Goal: Information Seeking & Learning: Learn about a topic

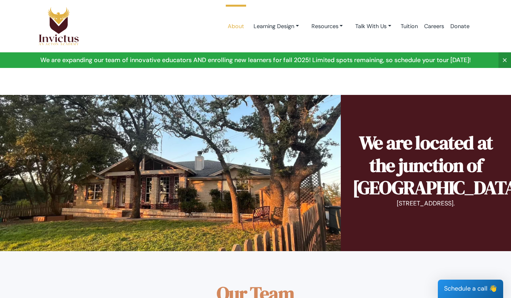
scroll to position [450, 0]
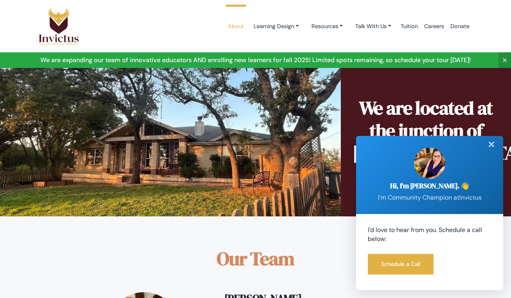
click at [492, 145] on div "✕" at bounding box center [491, 144] width 16 height 17
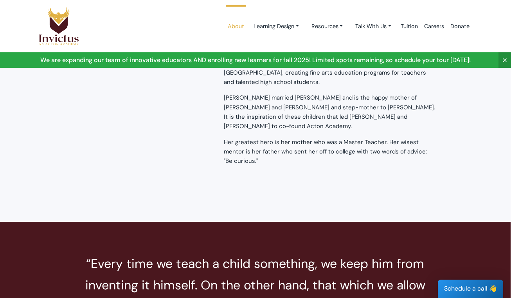
scroll to position [1407, 0]
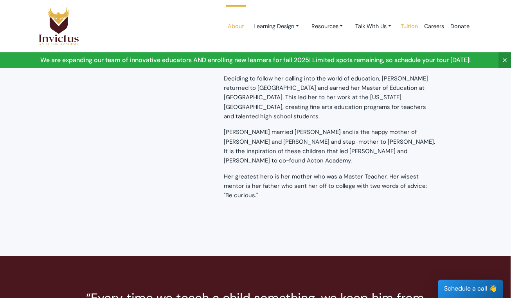
click at [409, 27] on link "Tuition" at bounding box center [408, 26] width 23 height 33
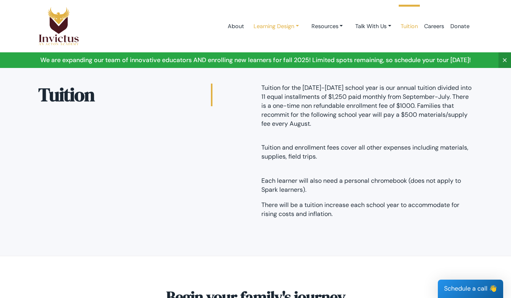
click at [287, 27] on link "Learning Design" at bounding box center [276, 26] width 58 height 14
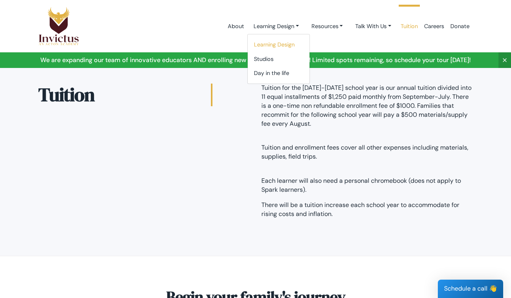
click at [273, 46] on link "Learning Design" at bounding box center [278, 45] width 62 height 14
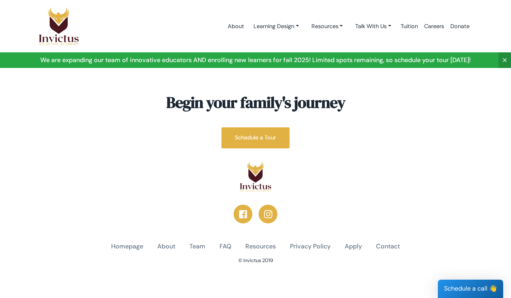
scroll to position [1468, 0]
click at [321, 31] on link "Resources" at bounding box center [327, 26] width 44 height 14
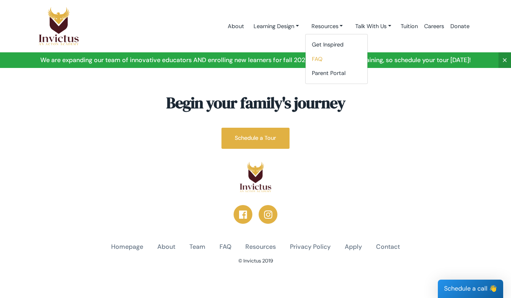
click at [314, 60] on link "FAQ" at bounding box center [336, 59] width 62 height 14
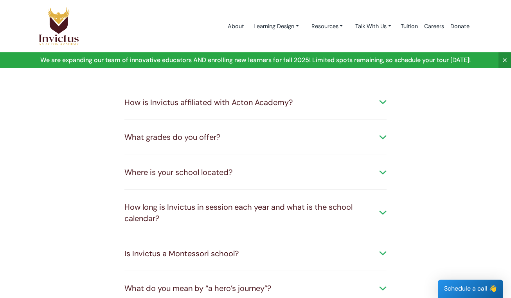
scroll to position [41, 0]
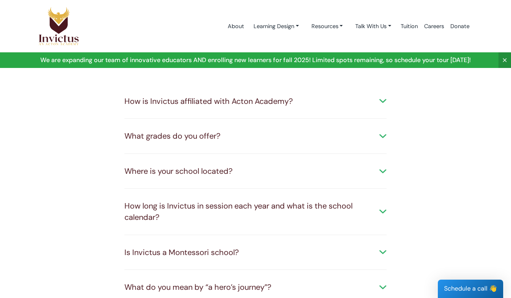
click at [378, 99] on div "How is Invictus affiliated with Acton Academy?" at bounding box center [255, 101] width 262 height 11
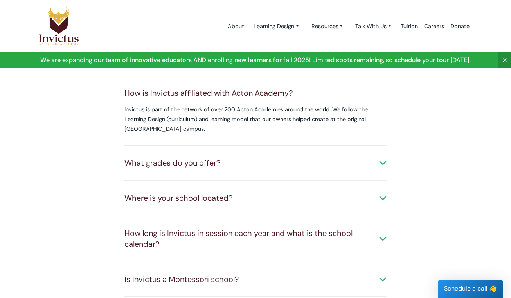
scroll to position [55, 0]
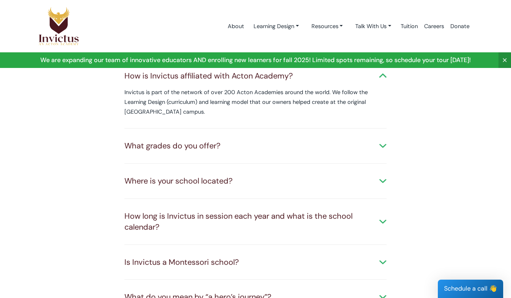
click at [380, 146] on div "What grades do you offer?" at bounding box center [255, 145] width 262 height 11
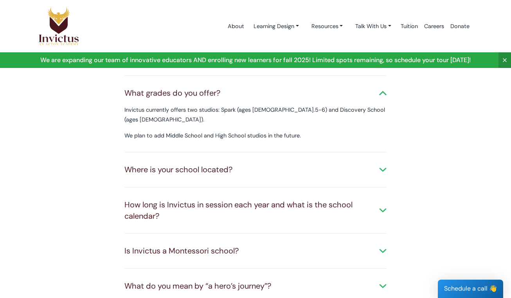
scroll to position [133, 0]
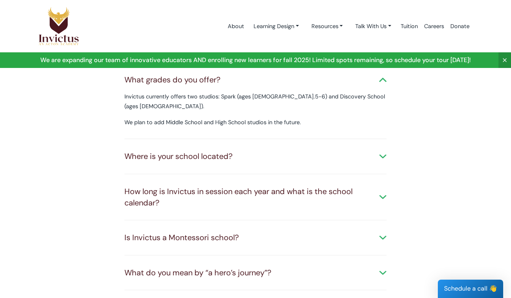
click at [382, 151] on div "Where is your school located?" at bounding box center [255, 156] width 262 height 11
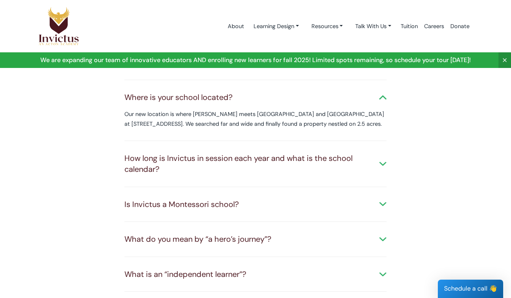
scroll to position [195, 0]
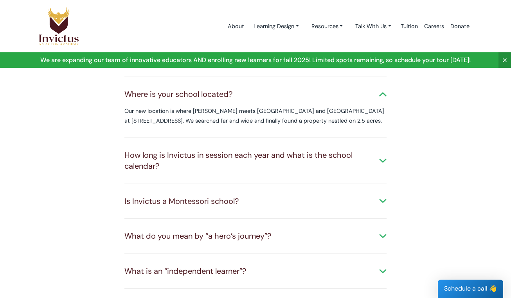
click at [382, 150] on div "How long is Invictus in session each year and what is the school calendar?" at bounding box center [255, 161] width 262 height 22
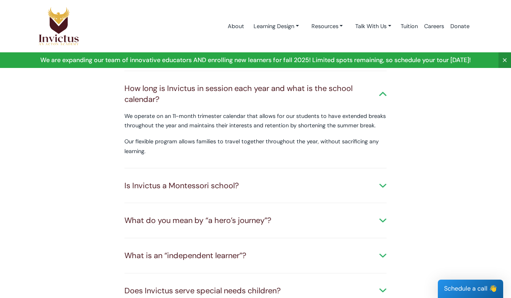
scroll to position [265, 0]
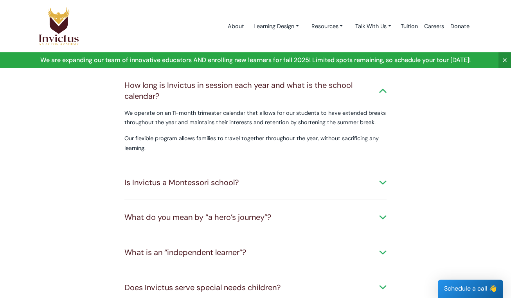
click at [380, 165] on div "Is Invictus a Montessori school? We respect and incorporate Maria Montessori’s …" at bounding box center [255, 182] width 262 height 35
click at [382, 165] on div "Is Invictus a Montessori school? We respect and incorporate Maria Montessori’s …" at bounding box center [255, 182] width 262 height 35
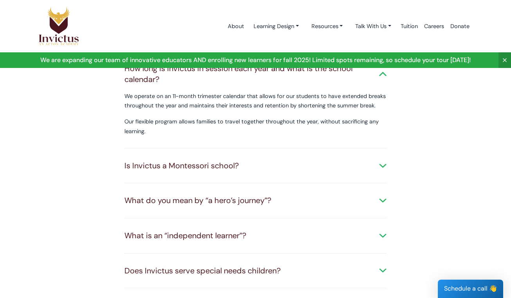
scroll to position [282, 0]
click at [384, 160] on div "Is Invictus a Montessori school?" at bounding box center [255, 165] width 262 height 11
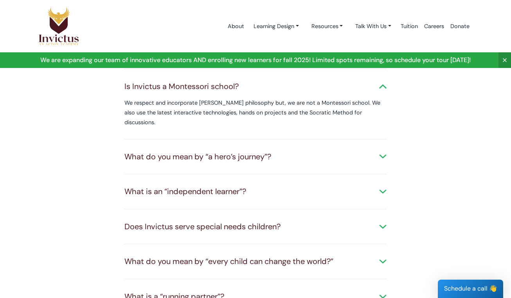
scroll to position [362, 0]
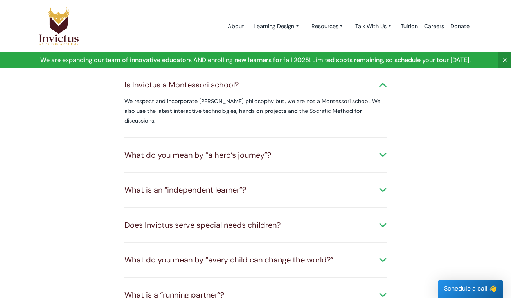
click at [384, 150] on div "What do you mean by “a hero’s journey”?" at bounding box center [255, 155] width 262 height 11
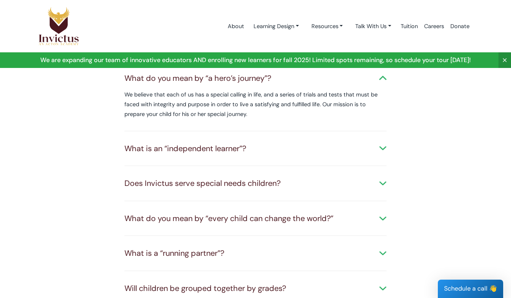
scroll to position [448, 0]
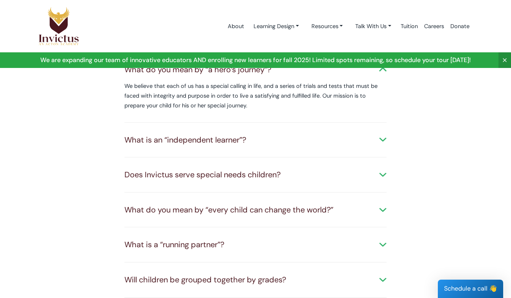
click at [381, 135] on div "What is an “independent learner”?" at bounding box center [255, 140] width 262 height 11
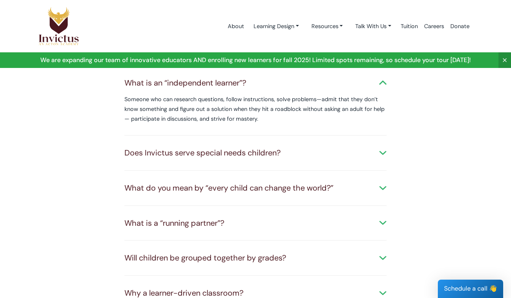
scroll to position [506, 0]
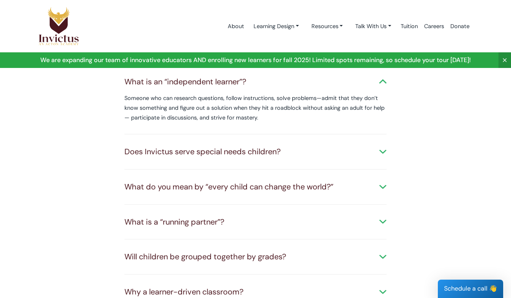
click at [378, 146] on div "Does Invictus serve special needs children?" at bounding box center [255, 151] width 262 height 11
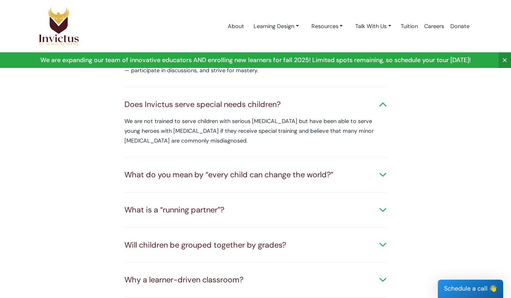
scroll to position [558, 0]
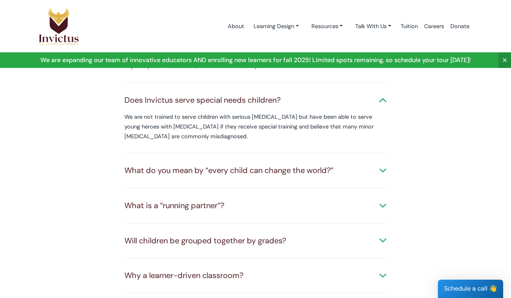
click at [384, 165] on div "What do you mean by “every child can change the world?”" at bounding box center [255, 170] width 262 height 11
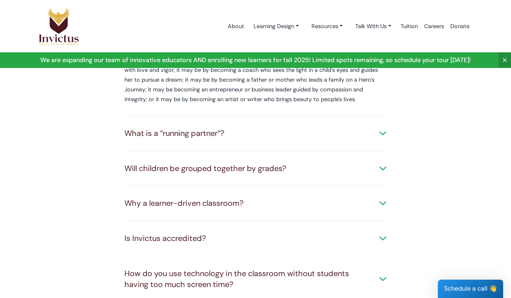
scroll to position [710, 0]
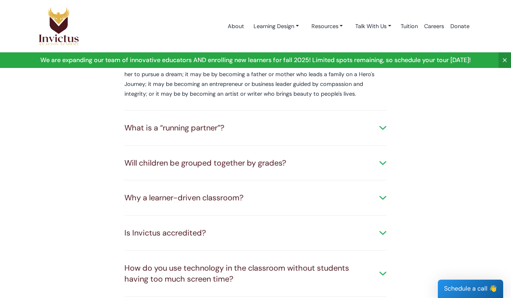
click at [382, 122] on div "What is a “running partner”?" at bounding box center [255, 127] width 262 height 11
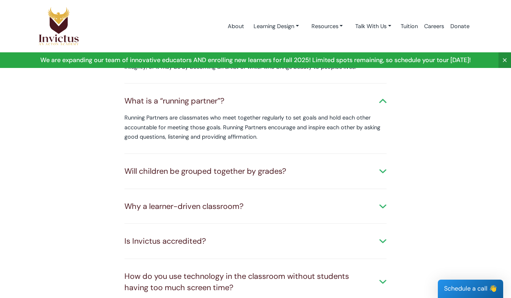
scroll to position [740, 0]
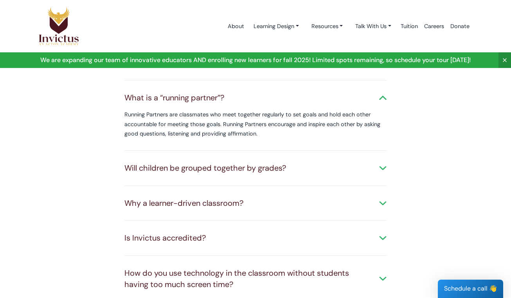
click at [382, 163] on div "Will children be grouped together by grades?" at bounding box center [255, 168] width 262 height 11
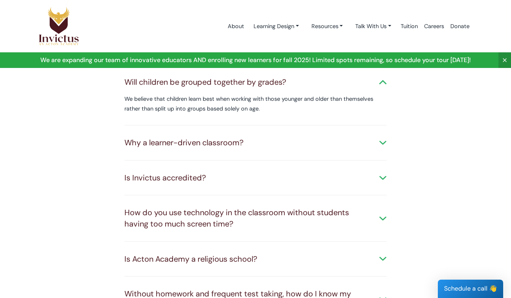
scroll to position [830, 0]
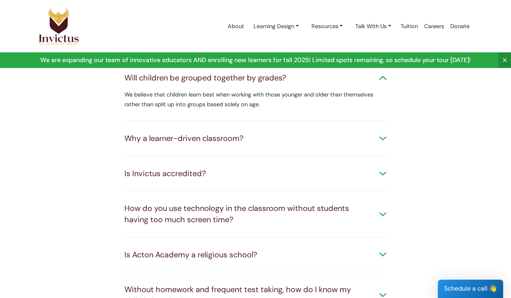
click at [384, 133] on div "Why a learner-driven classroom?" at bounding box center [255, 138] width 262 height 11
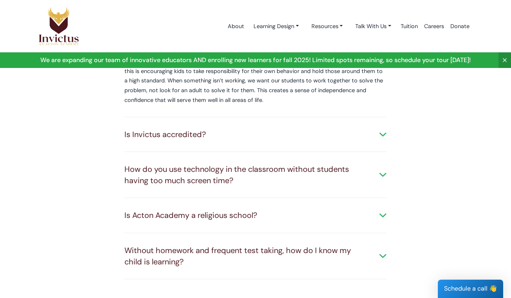
scroll to position [931, 0]
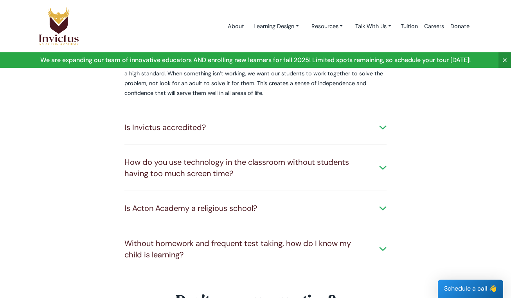
click at [383, 122] on div "Is Invictus accredited?" at bounding box center [255, 127] width 262 height 11
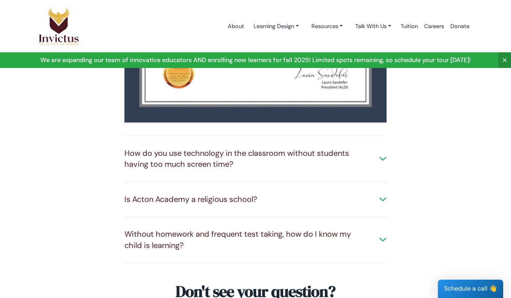
scroll to position [1168, 0]
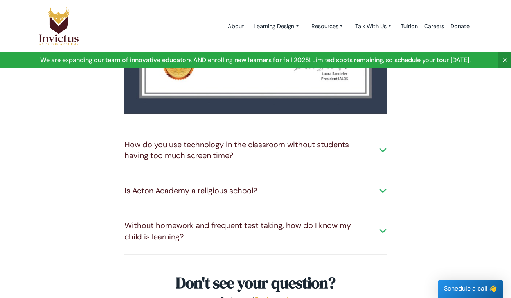
click at [378, 139] on div "How do you use technology in the classroom without students having too much scr…" at bounding box center [255, 150] width 262 height 22
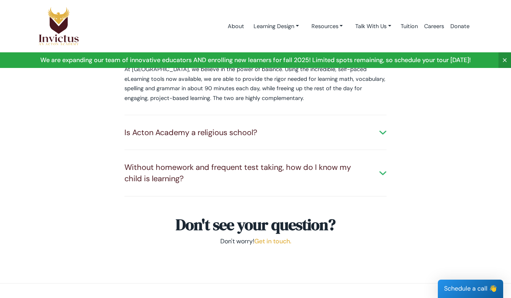
scroll to position [1276, 0]
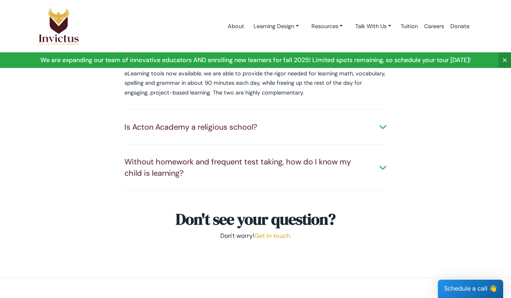
click at [254, 122] on div "Is Acton Academy a religious school?" at bounding box center [255, 127] width 262 height 11
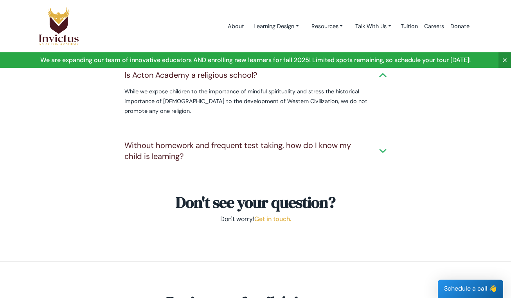
scroll to position [1323, 0]
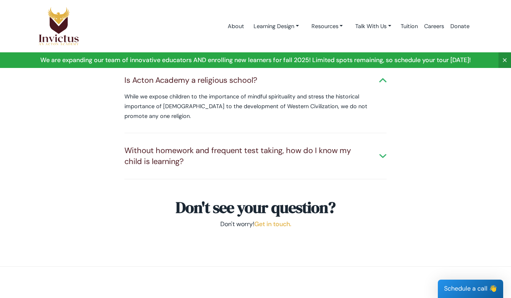
click at [368, 145] on div "Without homework and frequent test taking, how do I know my child is learning?" at bounding box center [255, 156] width 262 height 22
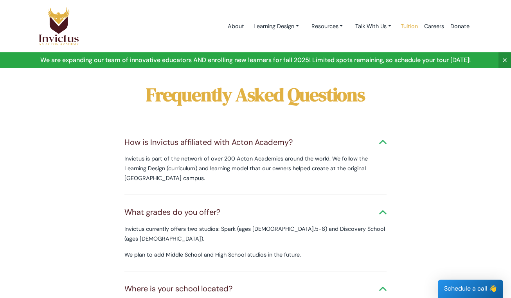
scroll to position [0, 0]
click at [229, 61] on link at bounding box center [255, 60] width 511 height 16
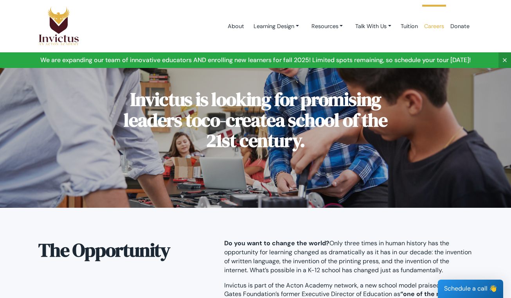
scroll to position [18, 0]
